Goal: Information Seeking & Learning: Learn about a topic

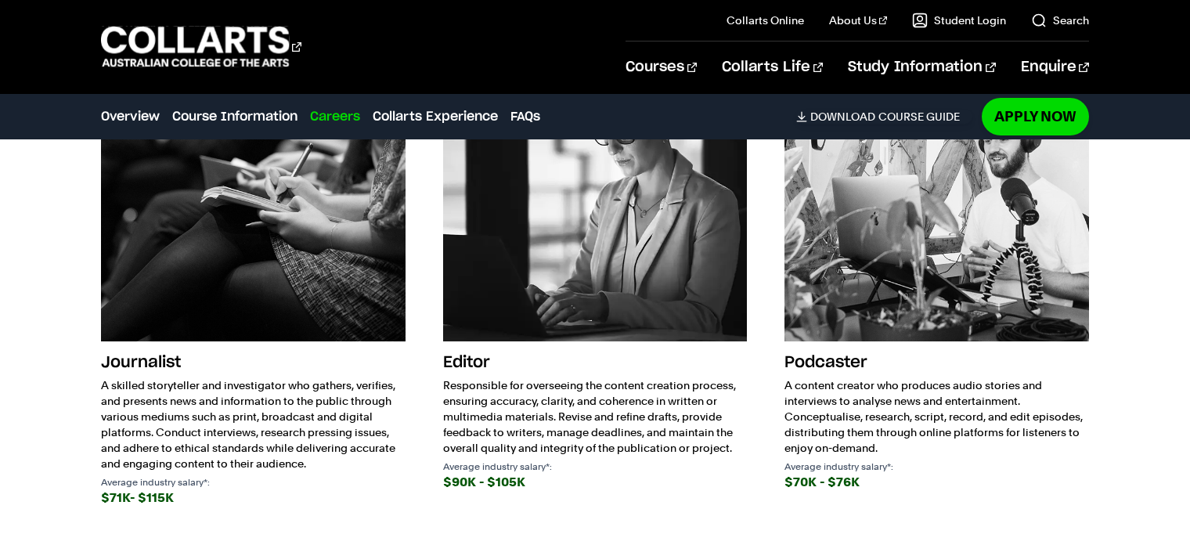
scroll to position [2533, 0]
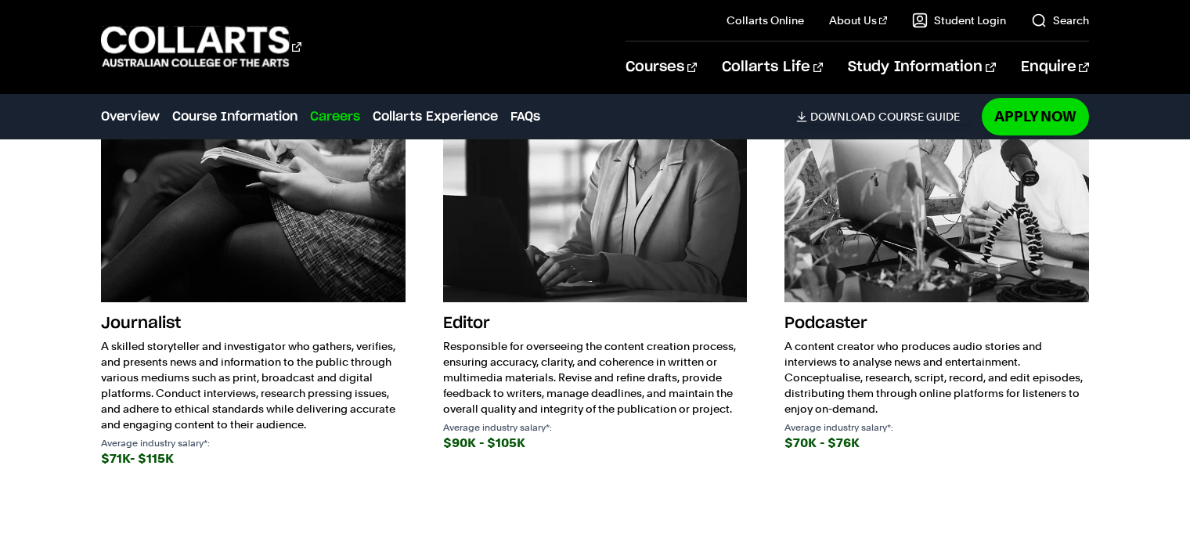
click at [584, 234] on img at bounding box center [595, 150] width 305 height 305
click at [463, 320] on h3 "Editor" at bounding box center [595, 323] width 305 height 30
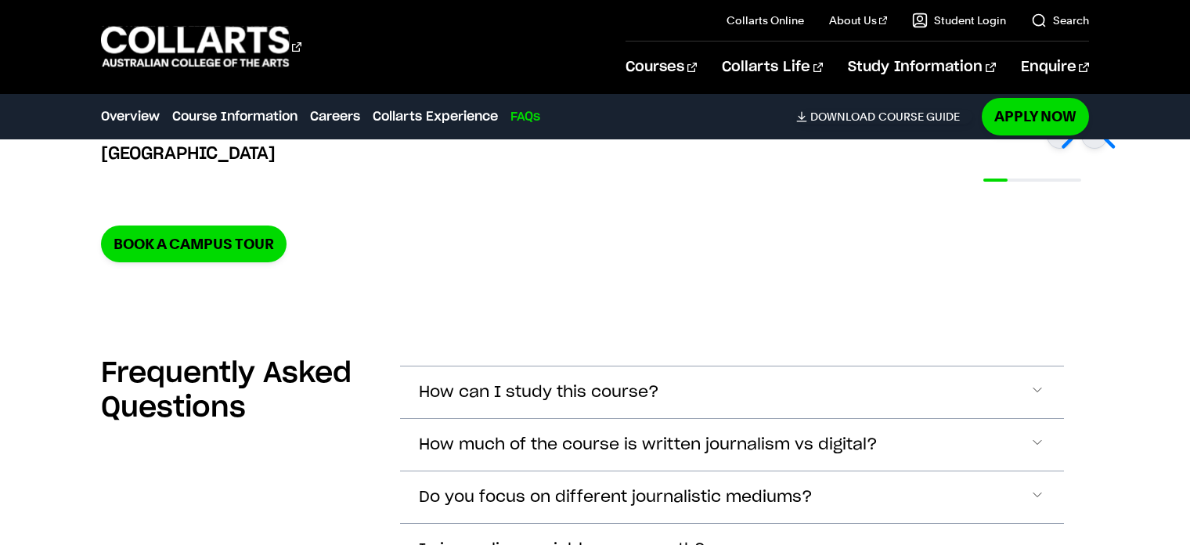
scroll to position [3551, 0]
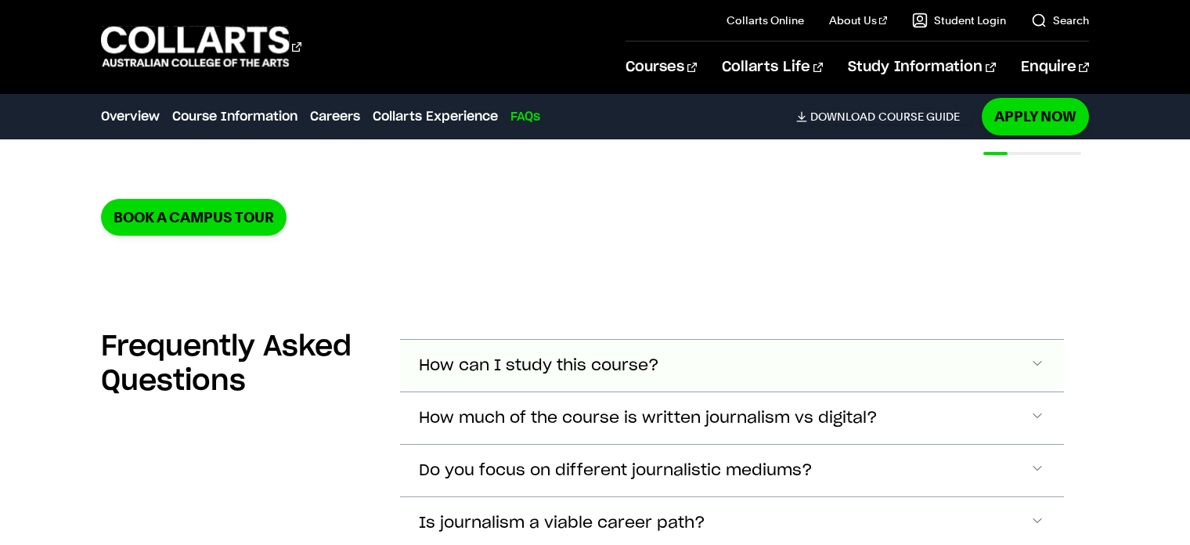
click at [607, 373] on span "How can I study this course?" at bounding box center [539, 366] width 240 height 18
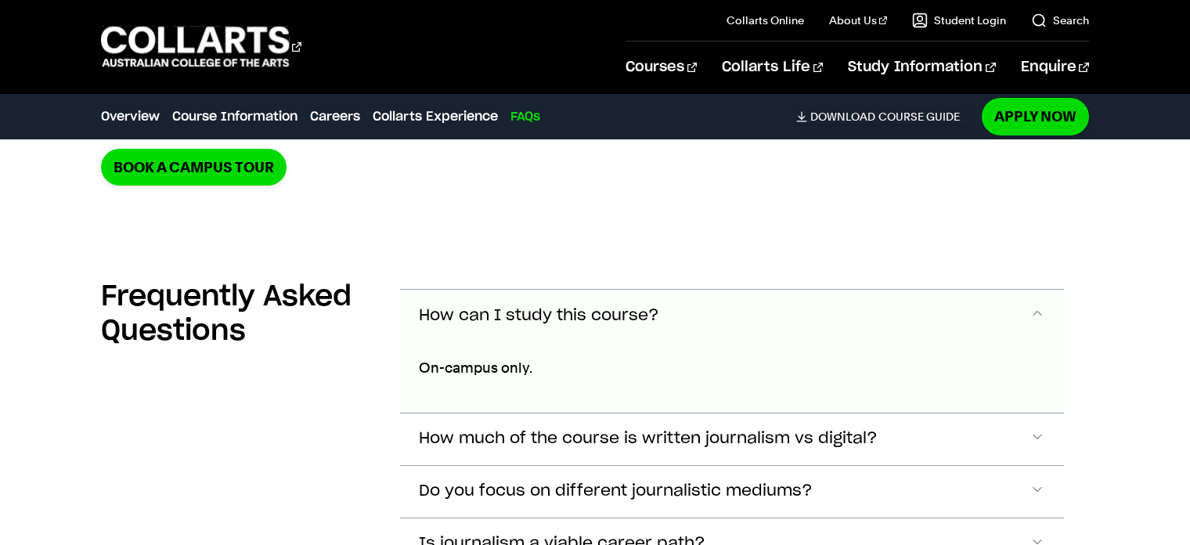
scroll to position [3592, 0]
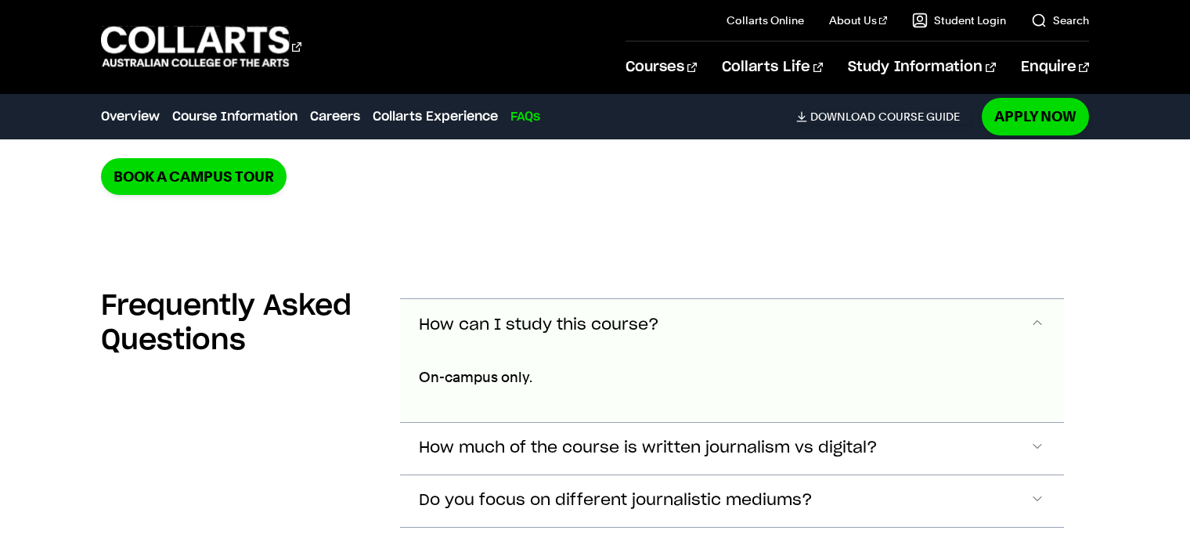
click at [523, 317] on span "How can I study this course?" at bounding box center [539, 325] width 240 height 18
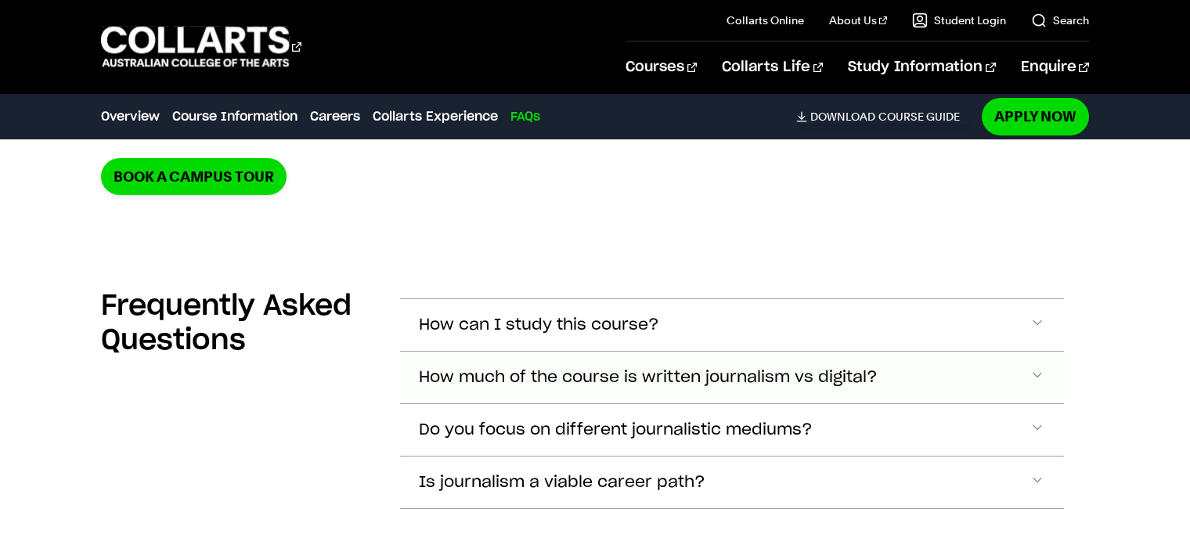
click at [522, 370] on span "How much of the course is written journalism vs digital?" at bounding box center [648, 378] width 459 height 18
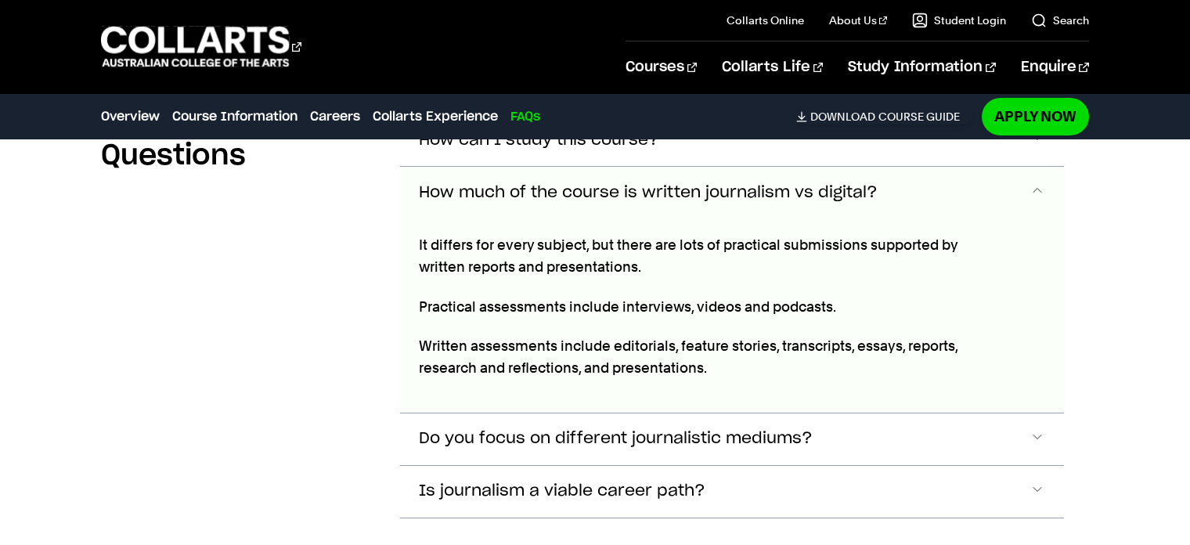
scroll to position [3799, 0]
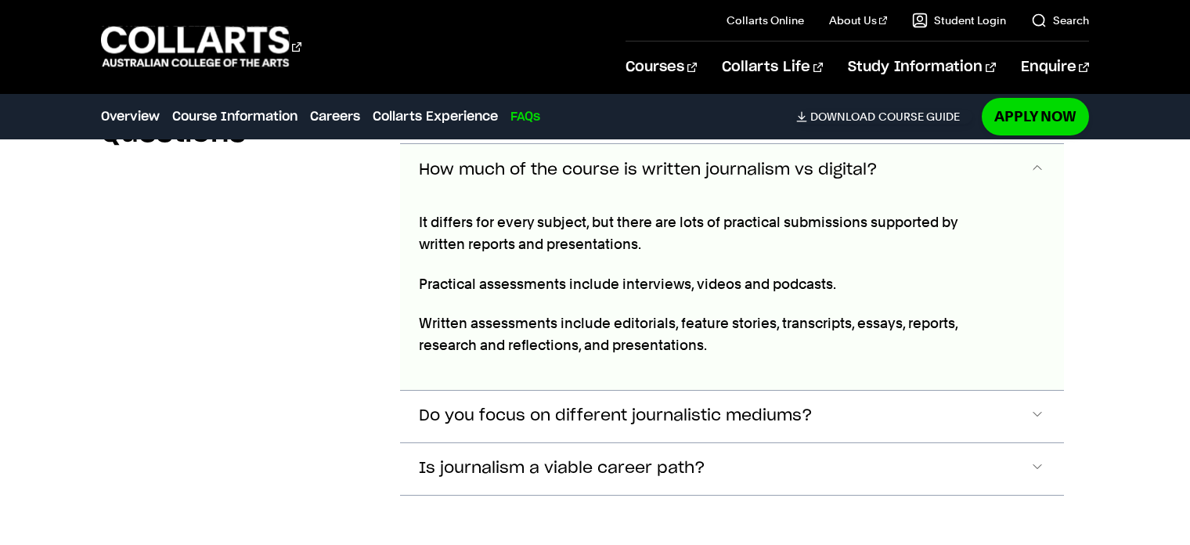
click at [578, 177] on button "How much of the course is written journalism vs digital?" at bounding box center [732, 170] width 664 height 52
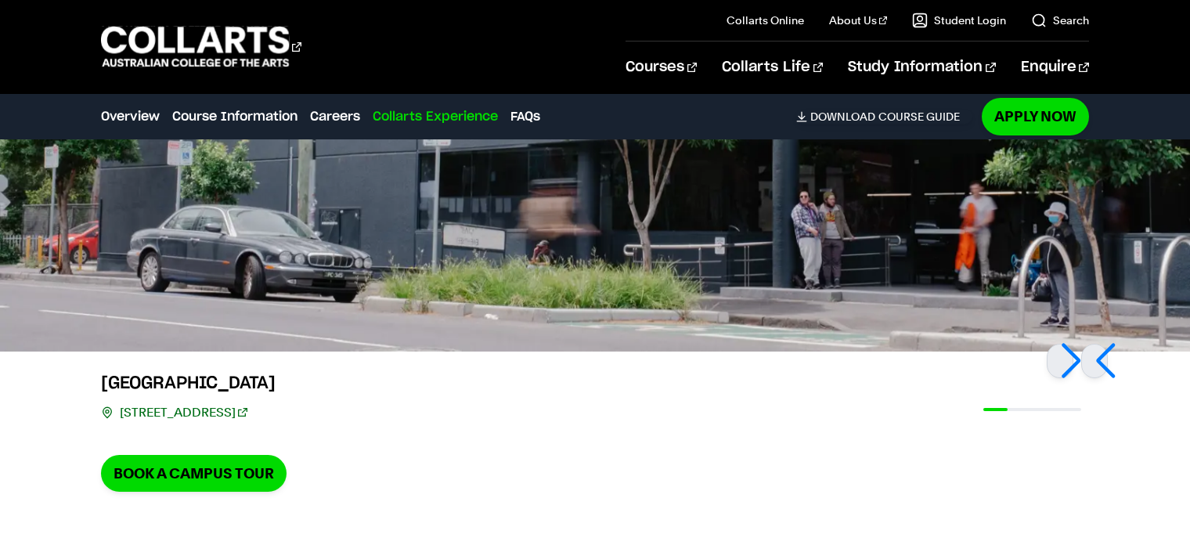
scroll to position [3281, 0]
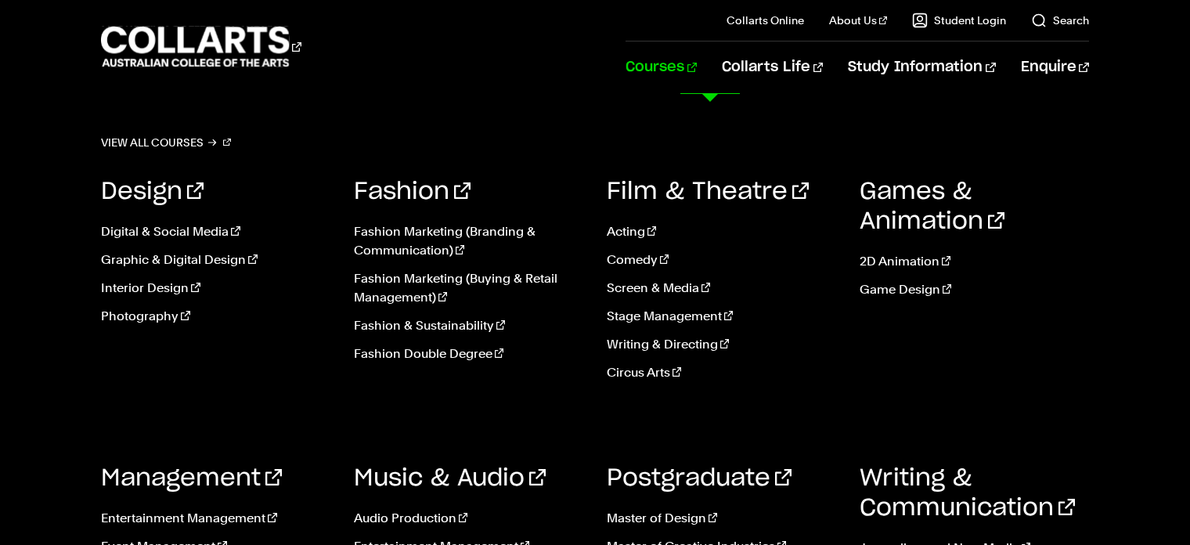
click at [697, 63] on link "Courses" at bounding box center [661, 67] width 71 height 52
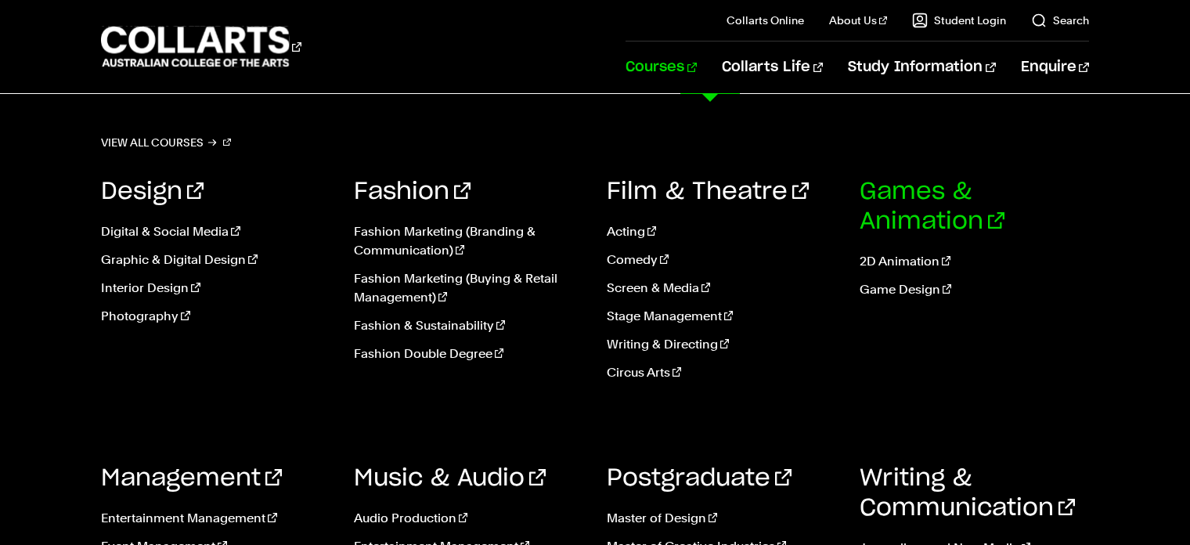
scroll to position [705, 0]
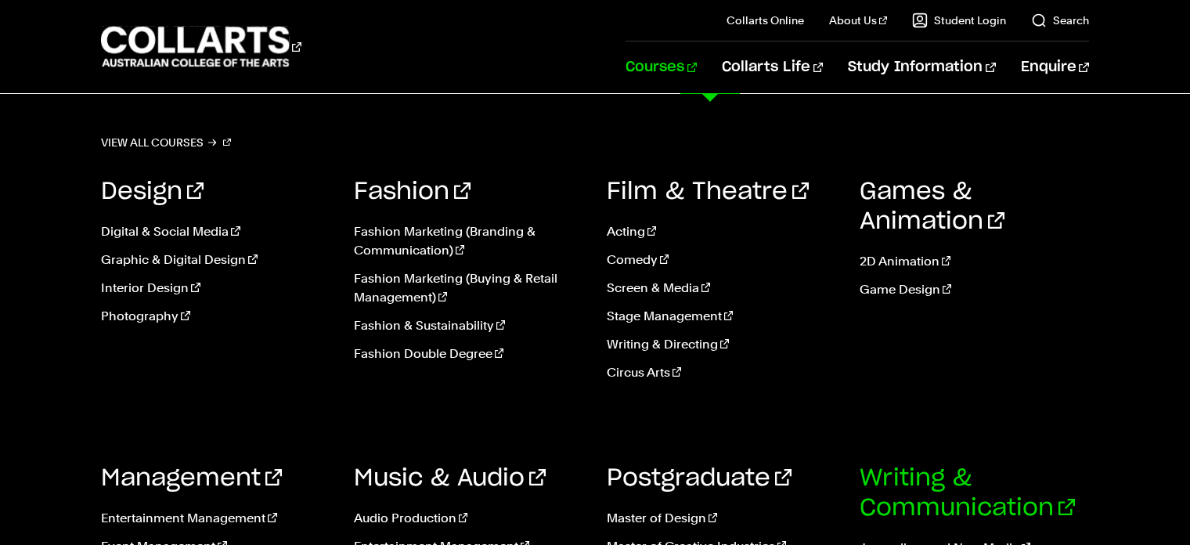
click at [970, 487] on link "Writing & Communication" at bounding box center [967, 493] width 215 height 53
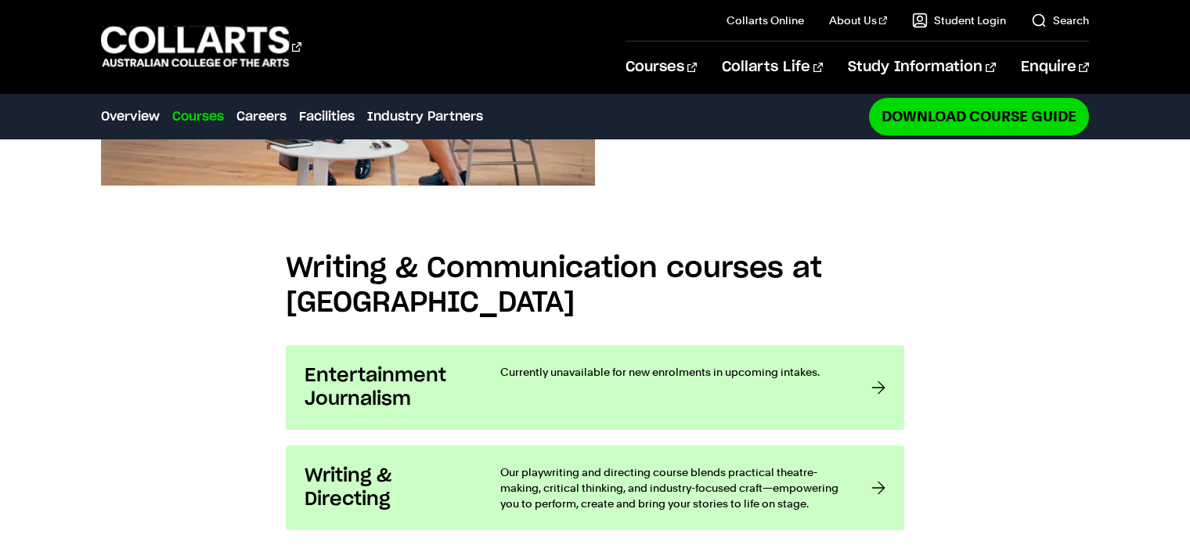
scroll to position [1253, 0]
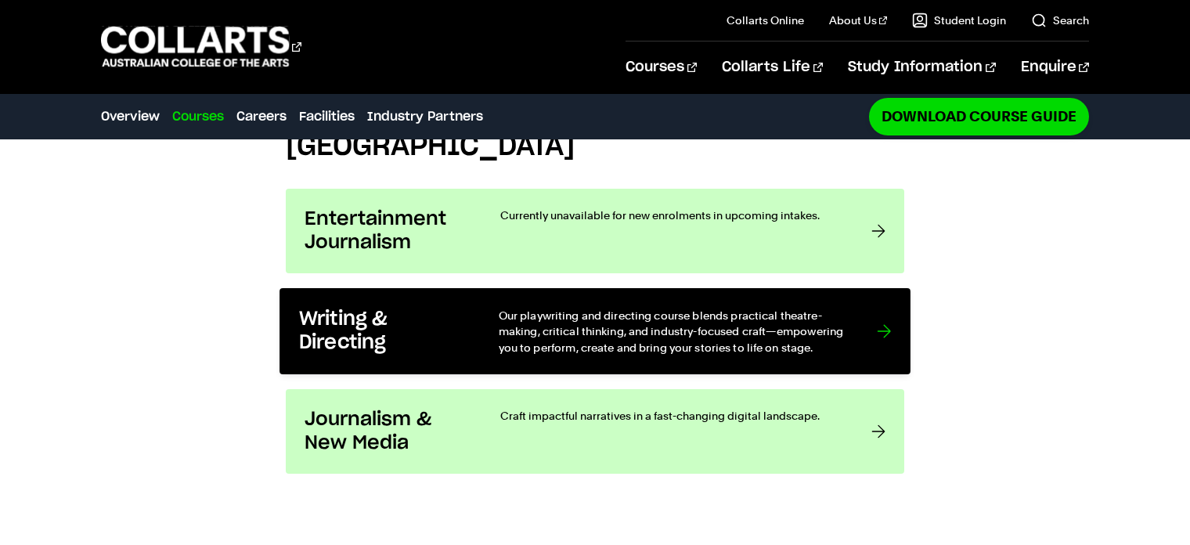
click at [806, 360] on link "Writing & Directing Our playwriting and directing course blends practical theat…" at bounding box center [594, 331] width 631 height 86
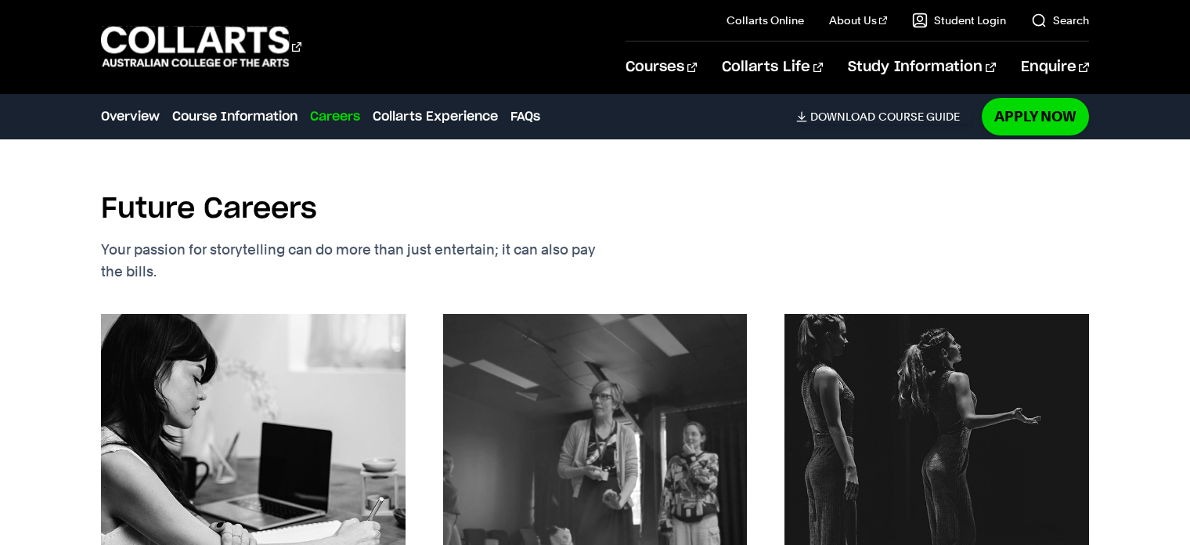
scroll to position [2349, 0]
